Goal: Use online tool/utility: Utilize a website feature to perform a specific function

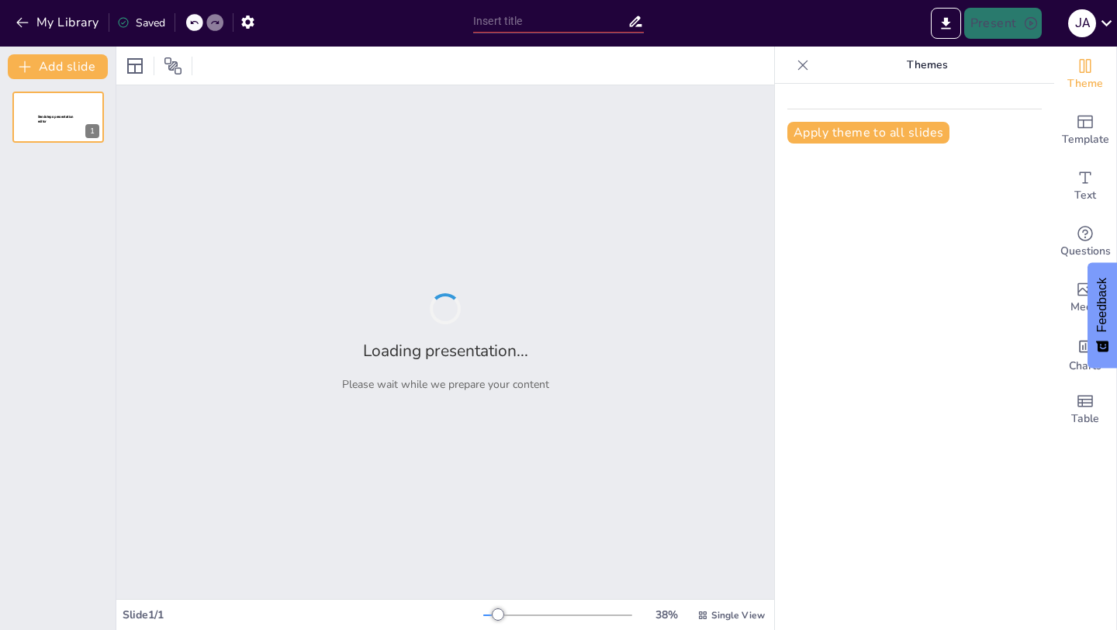
type input "Abordaje Multidisciplinario en la [MEDICAL_DATA]: Prevención de Caídas y Mejora…"
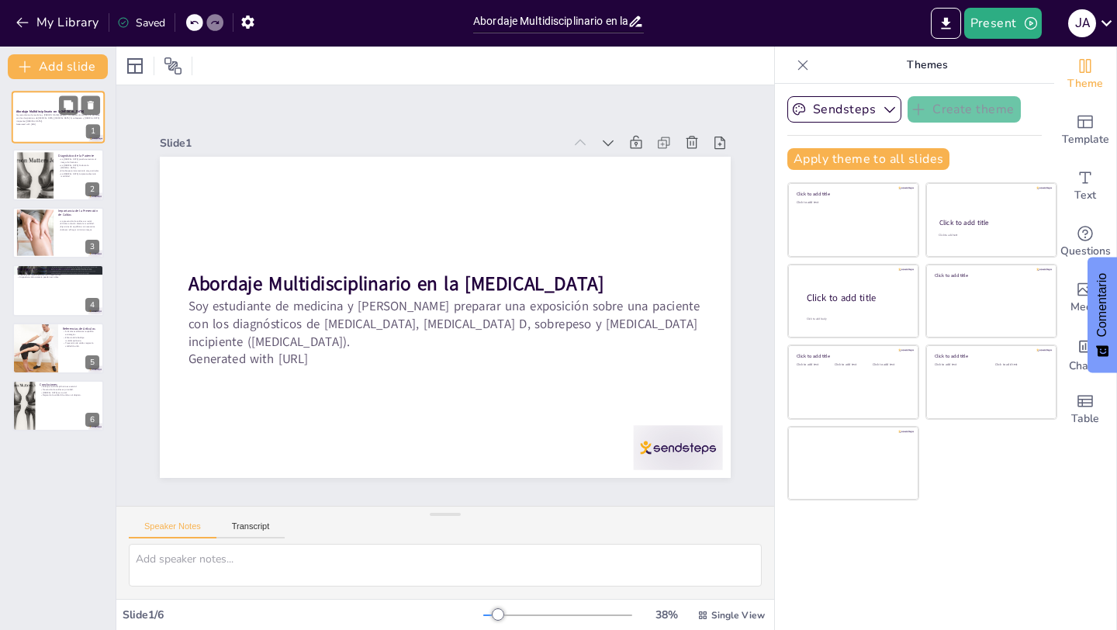
click at [64, 120] on p "Soy estudiante de medicina y [PERSON_NAME] preparar una exposición sobre una pa…" at bounding box center [58, 118] width 84 height 9
click at [59, 162] on button at bounding box center [68, 163] width 19 height 19
type textarea "La [MEDICAL_DATA], que se refiere a la disminución de la densidad ósea, puede l…"
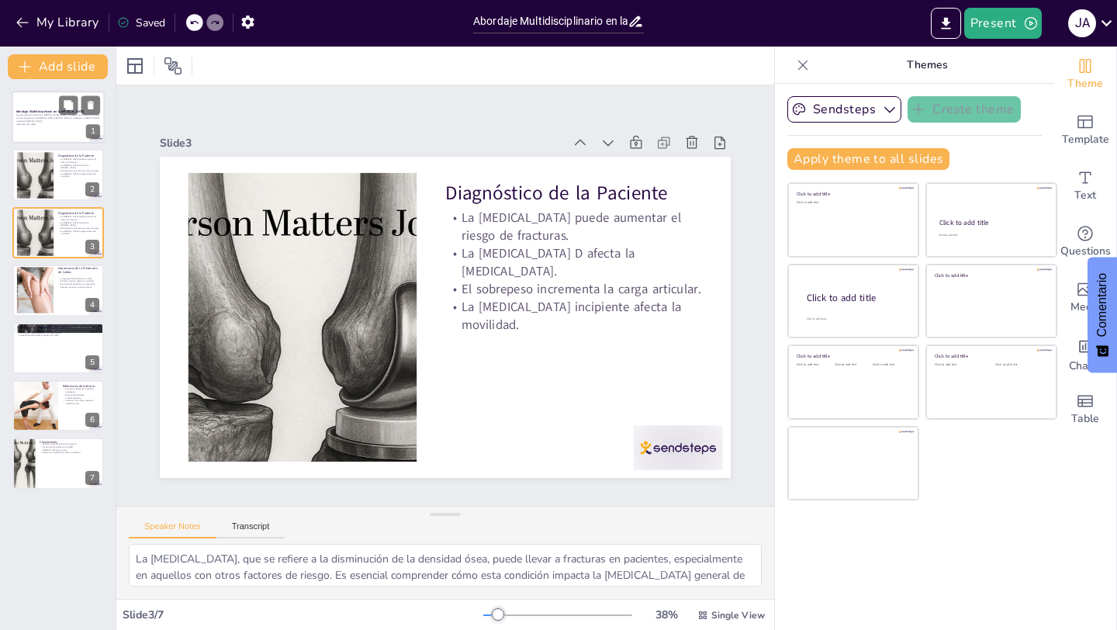
click at [55, 126] on div at bounding box center [58, 117] width 93 height 53
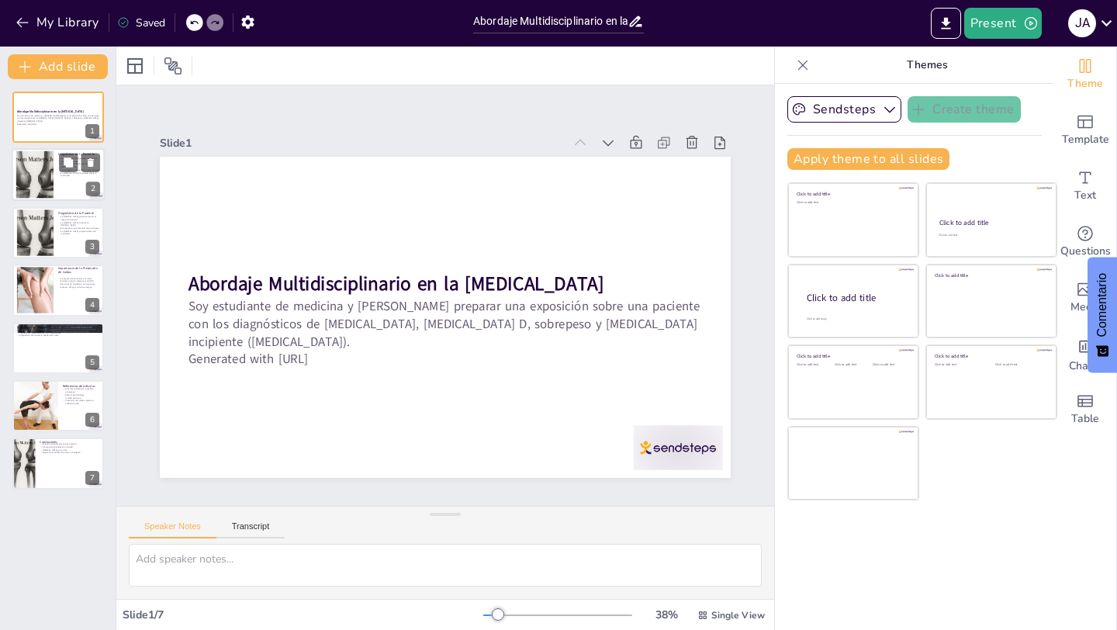
click at [44, 171] on div at bounding box center [35, 174] width 81 height 47
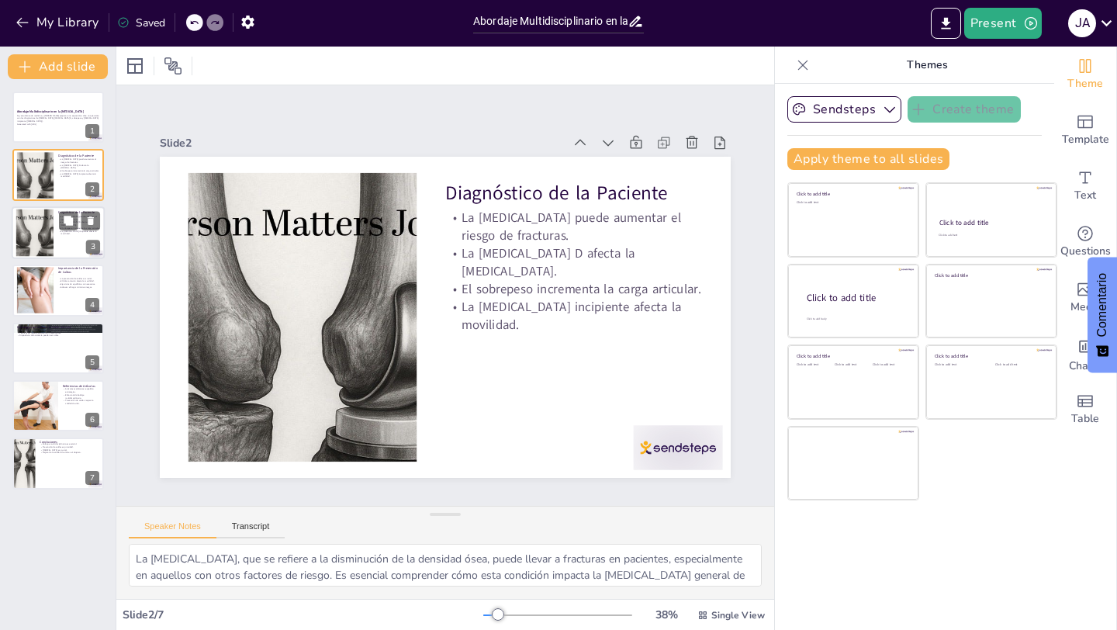
click at [58, 230] on p "La [MEDICAL_DATA] incipiente afecta la movilidad." at bounding box center [79, 232] width 42 height 5
click at [54, 303] on div at bounding box center [58, 290] width 93 height 53
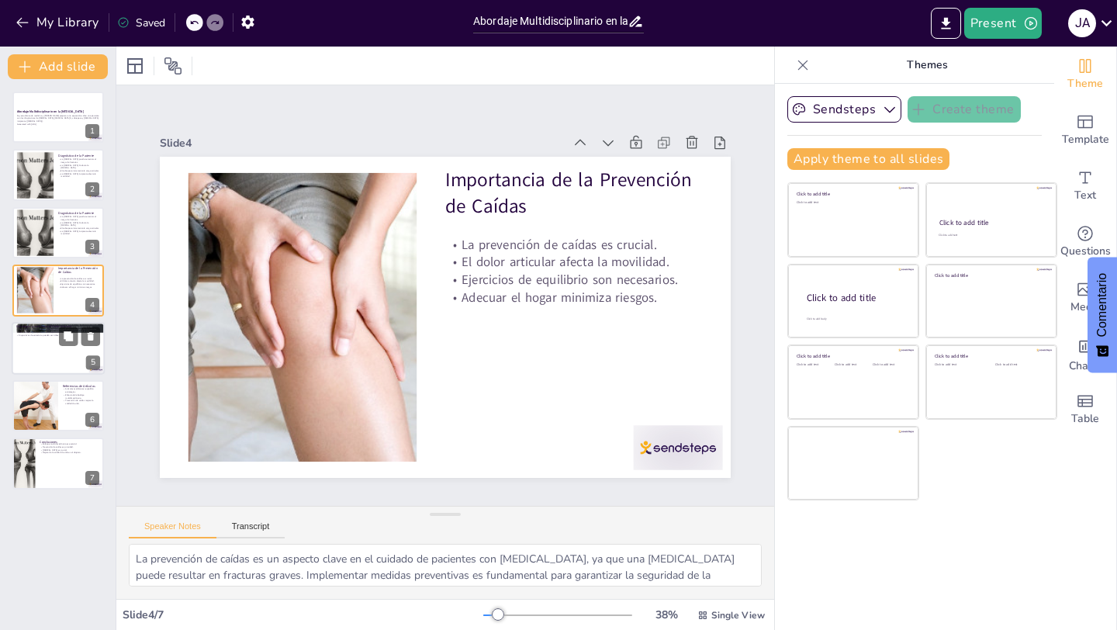
click at [33, 348] on div at bounding box center [58, 348] width 93 height 53
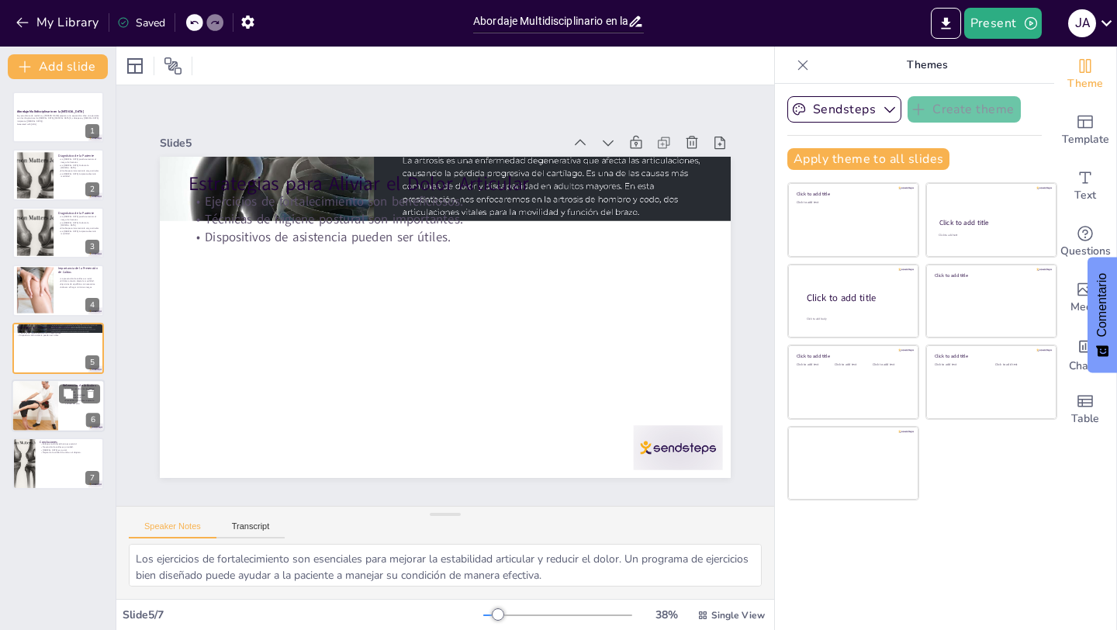
click at [33, 388] on div at bounding box center [35, 405] width 47 height 65
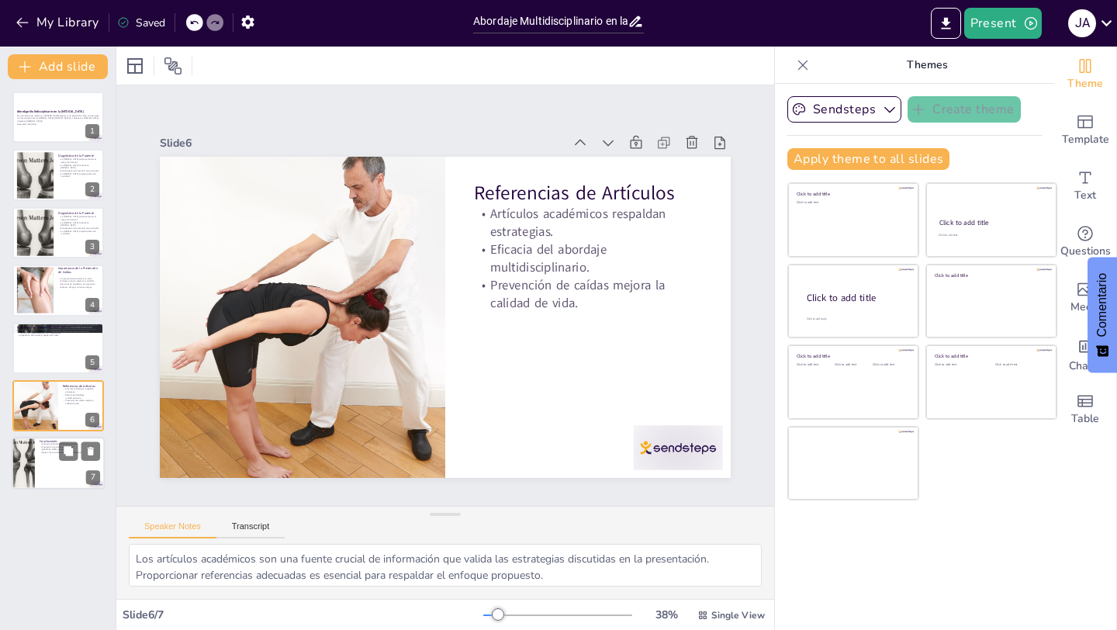
click at [32, 455] on div at bounding box center [23, 464] width 53 height 53
type textarea "Un enfoque multidisciplinario permite abordar la [MEDICAL_DATA] desde diferente…"
